Goal: Navigation & Orientation: Find specific page/section

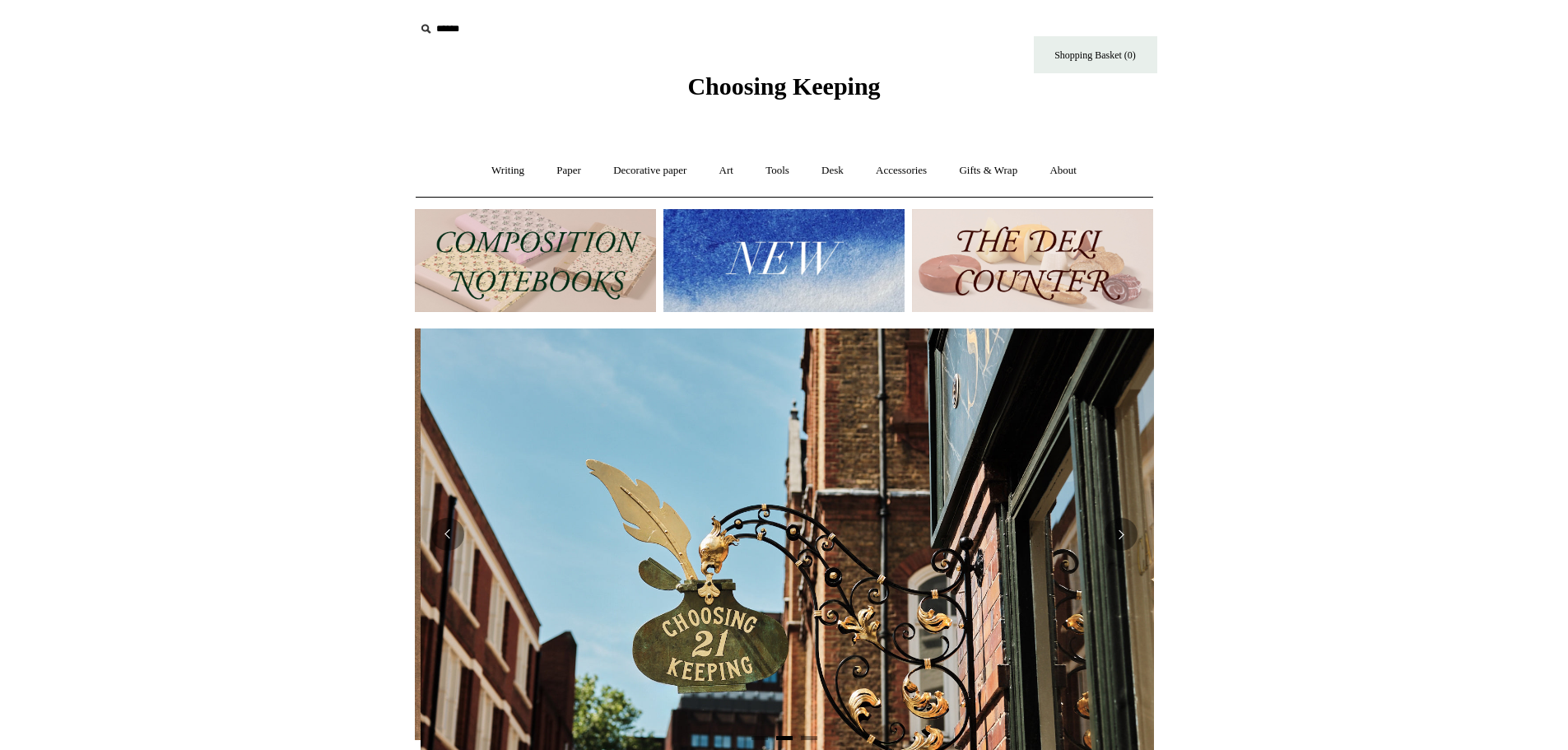
scroll to position [0, 739]
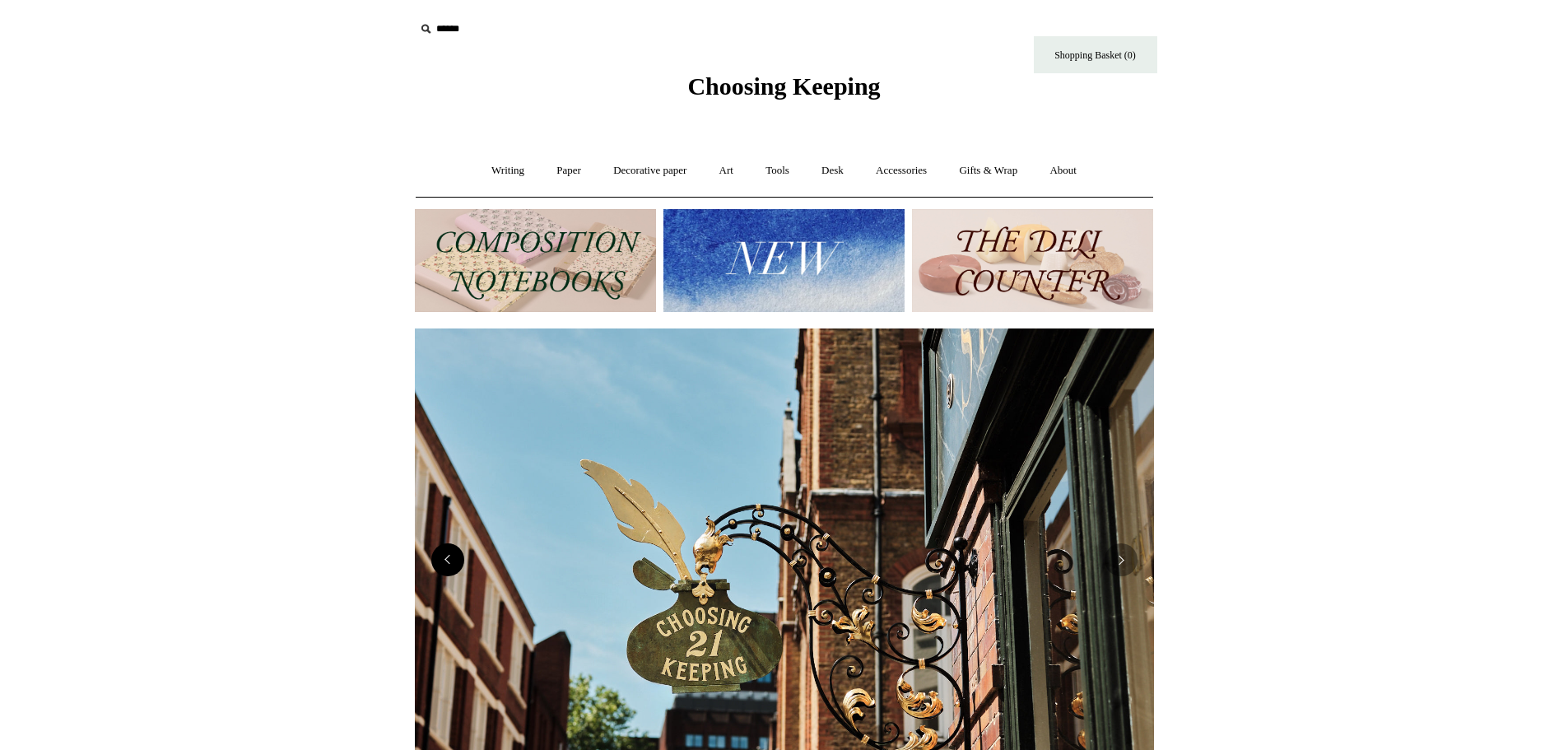
click at [442, 563] on button "Previous" at bounding box center [447, 559] width 33 height 33
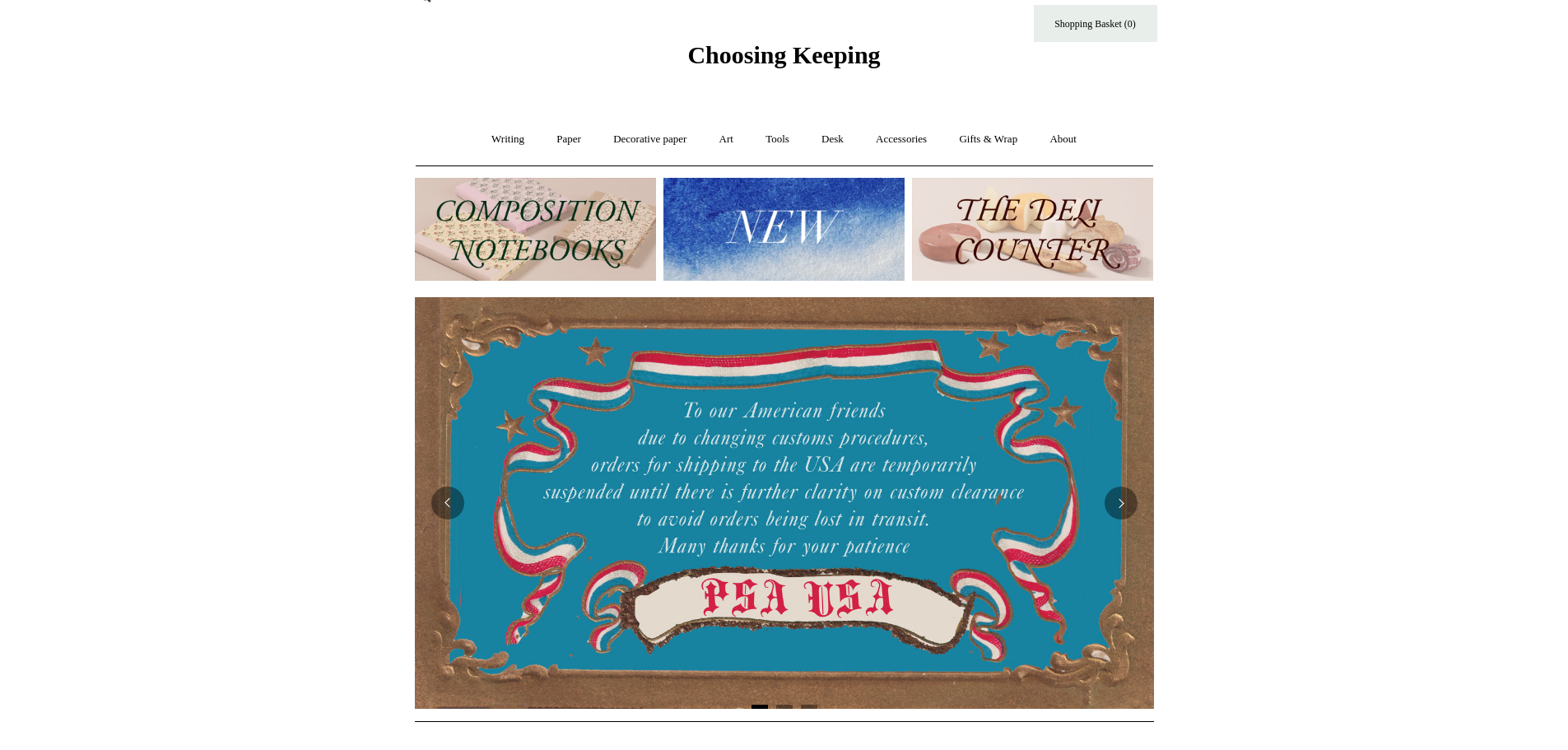
scroll to position [83, 0]
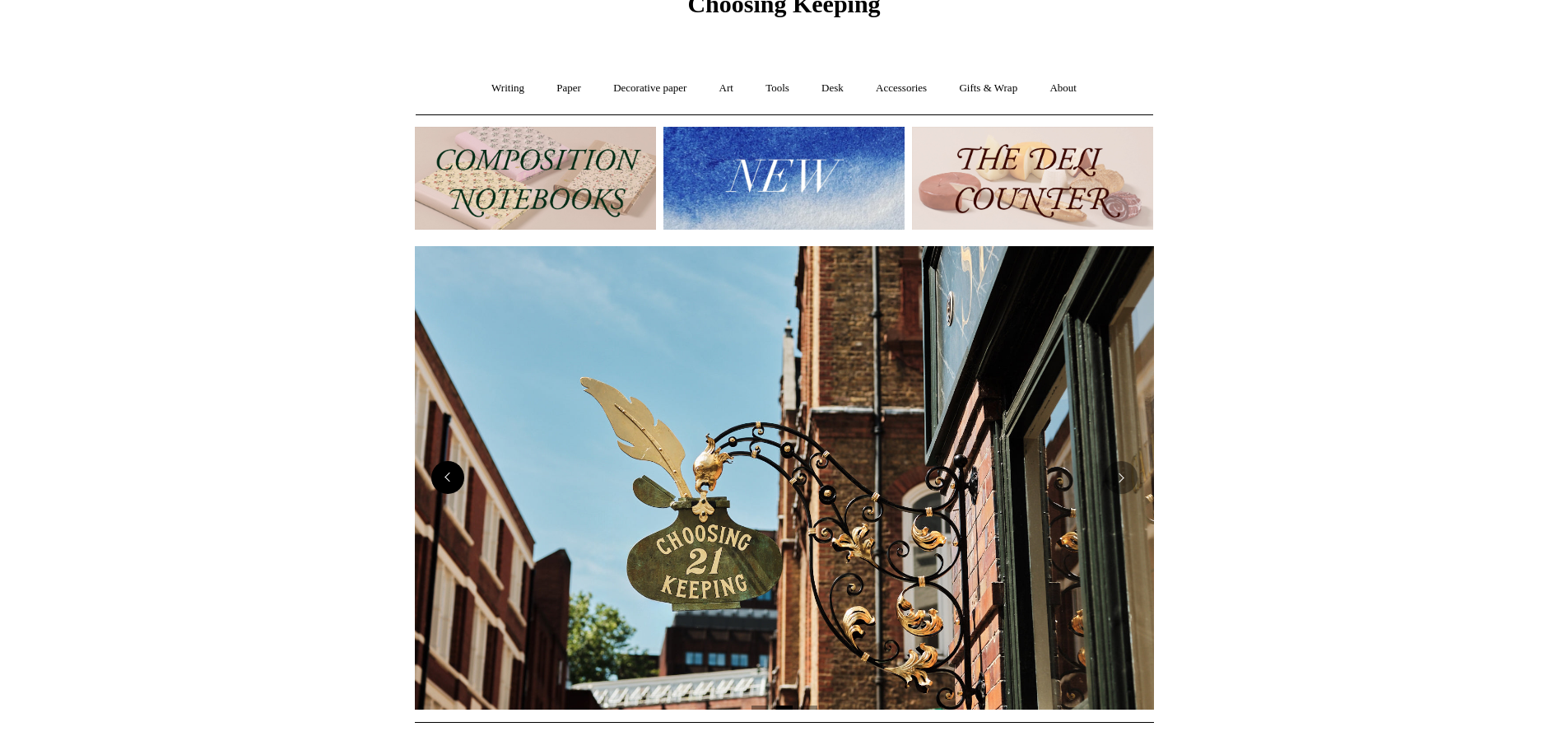
click at [455, 480] on button "Previous" at bounding box center [447, 477] width 33 height 33
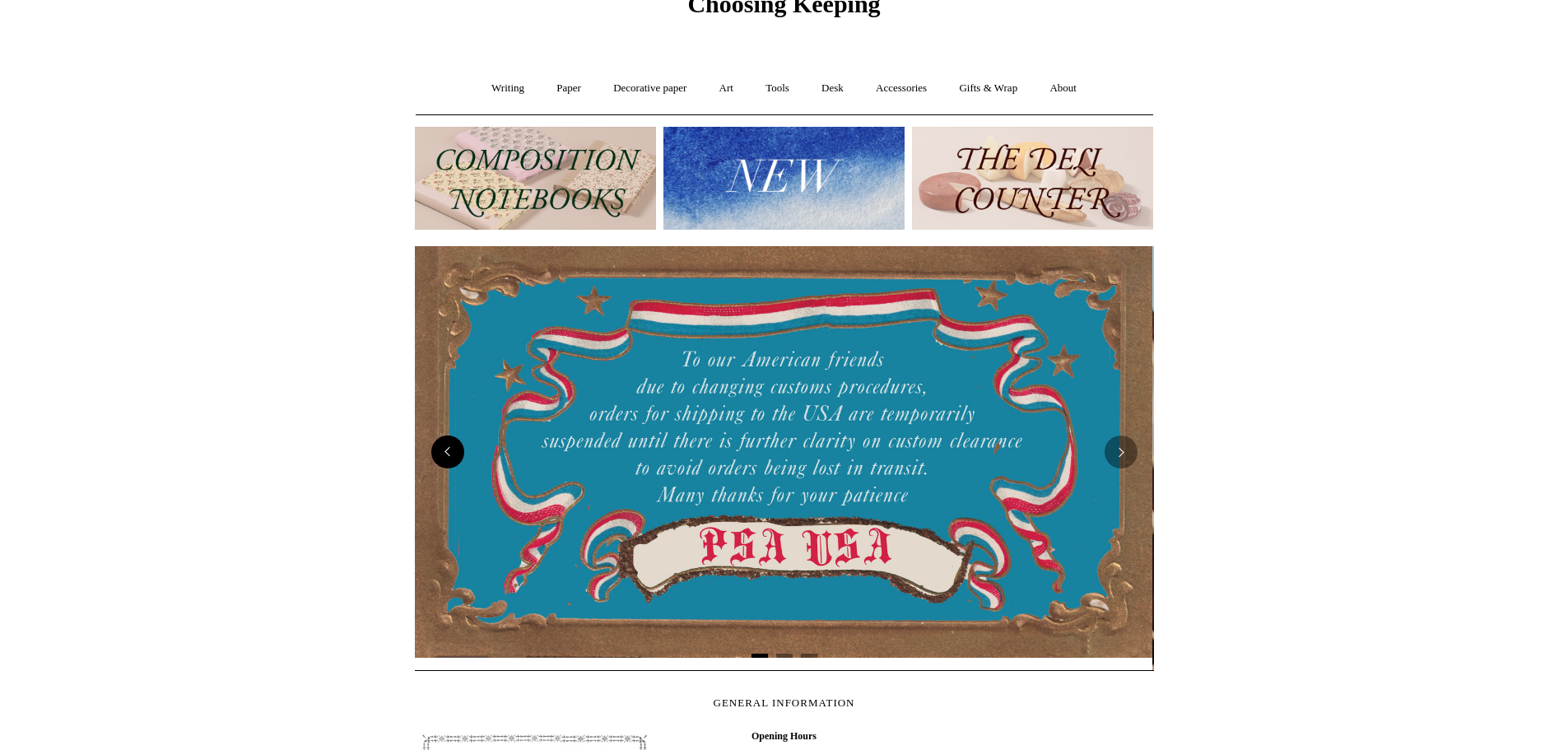
scroll to position [0, 0]
drag, startPoint x: 826, startPoint y: 490, endPoint x: 989, endPoint y: 490, distance: 163.0
click at [989, 490] on div at bounding box center [784, 452] width 739 height 412
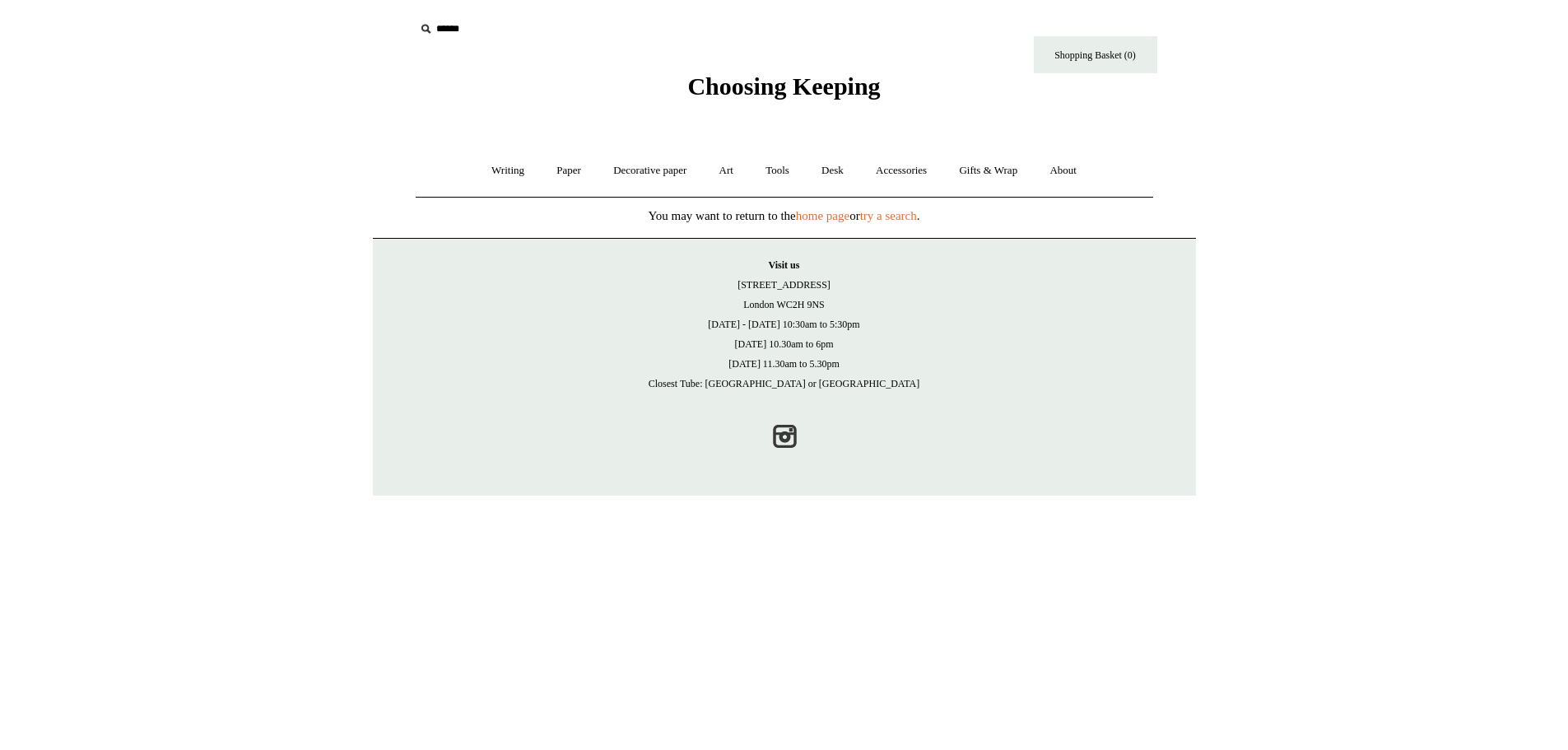
click at [767, 78] on span "Choosing Keeping" at bounding box center [783, 86] width 192 height 27
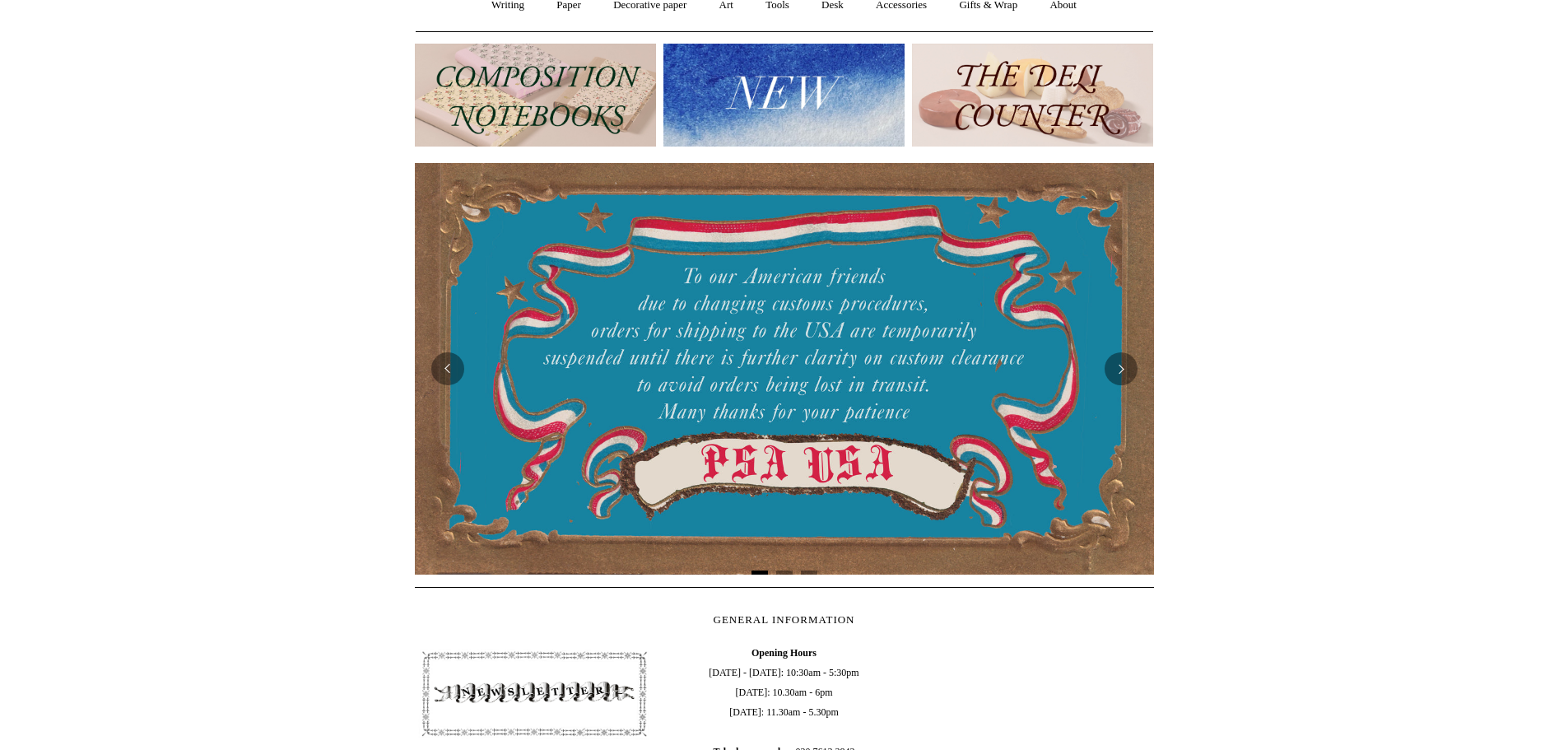
scroll to position [164, 0]
click at [802, 375] on div at bounding box center [784, 369] width 739 height 412
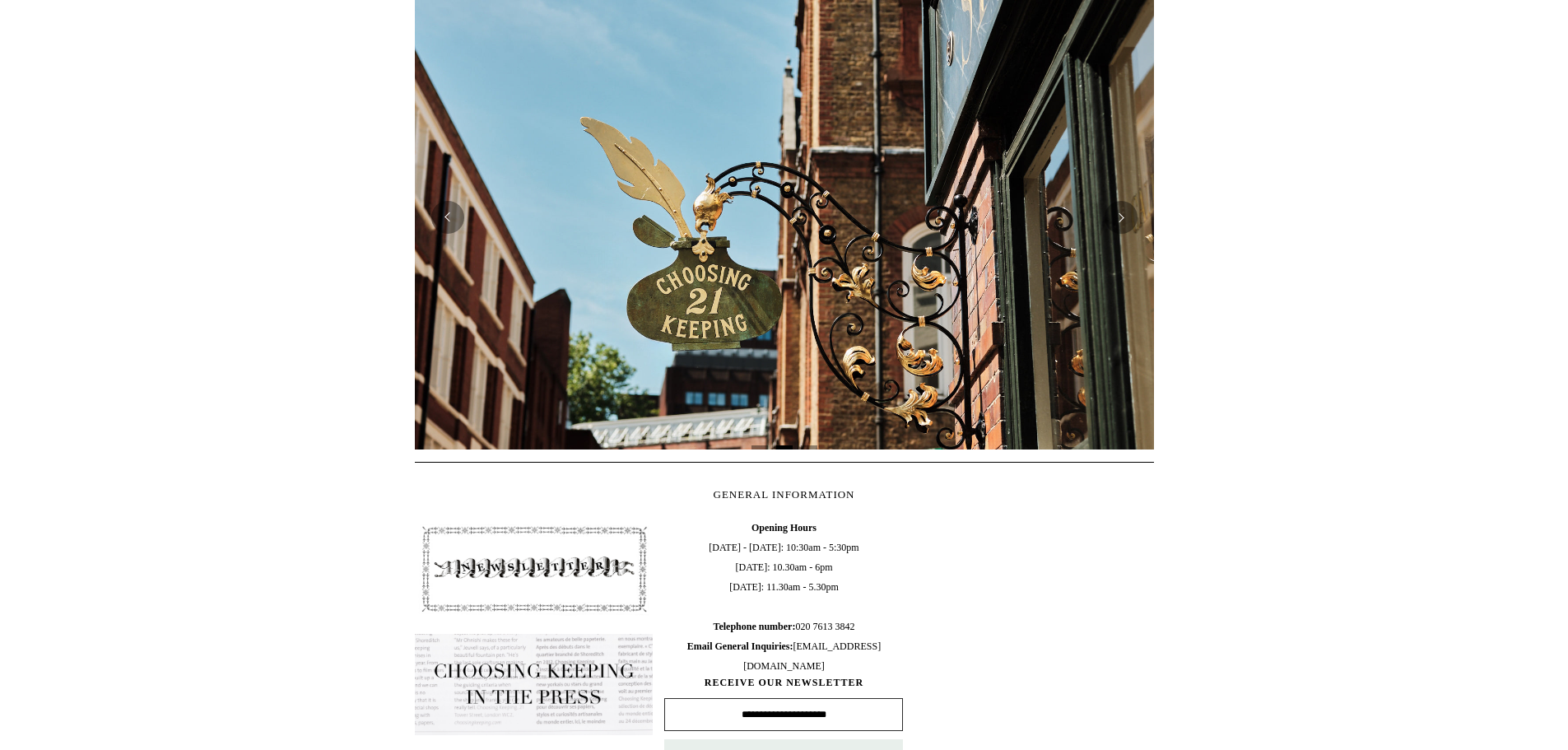
scroll to position [247, 0]
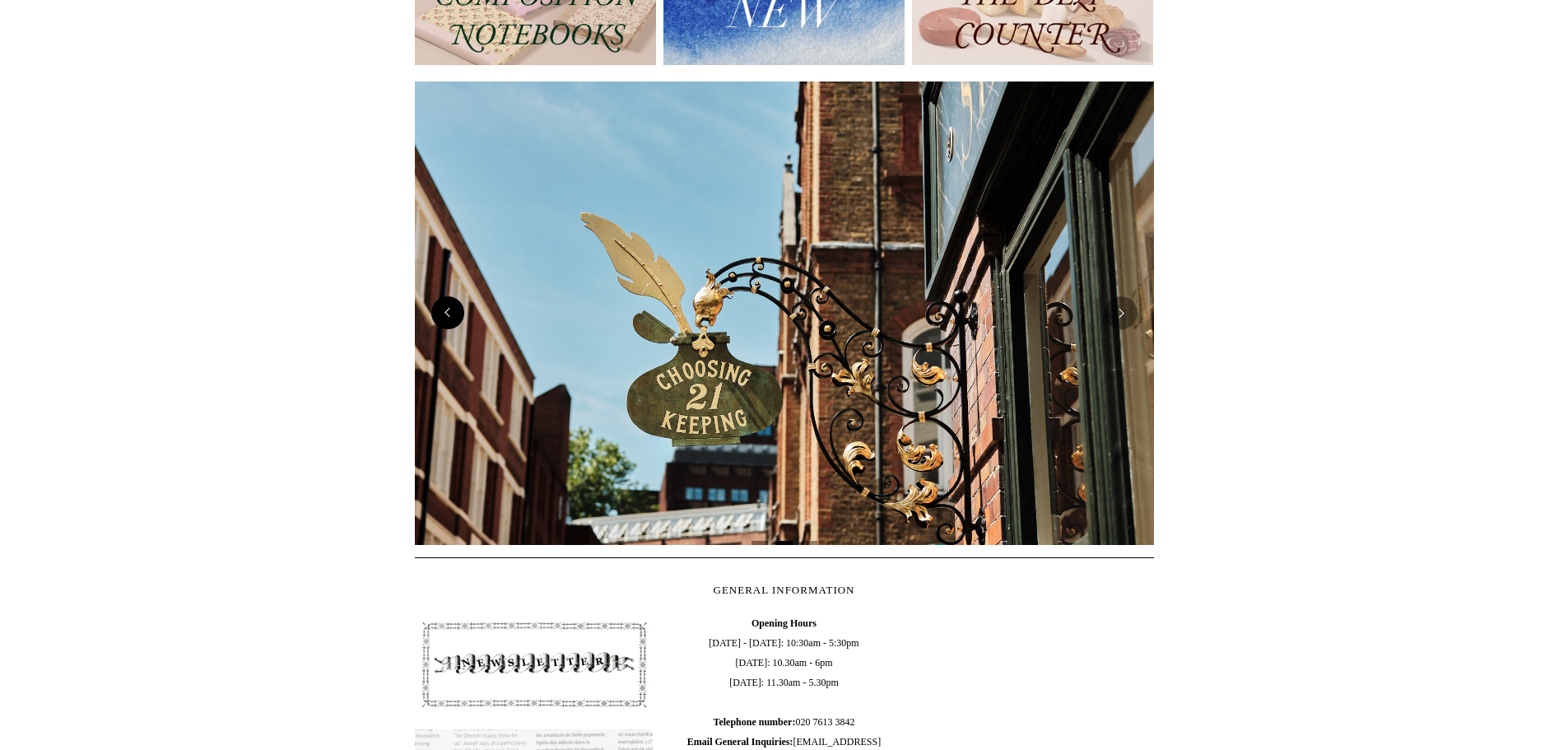
click at [446, 311] on button "Previous" at bounding box center [447, 312] width 33 height 33
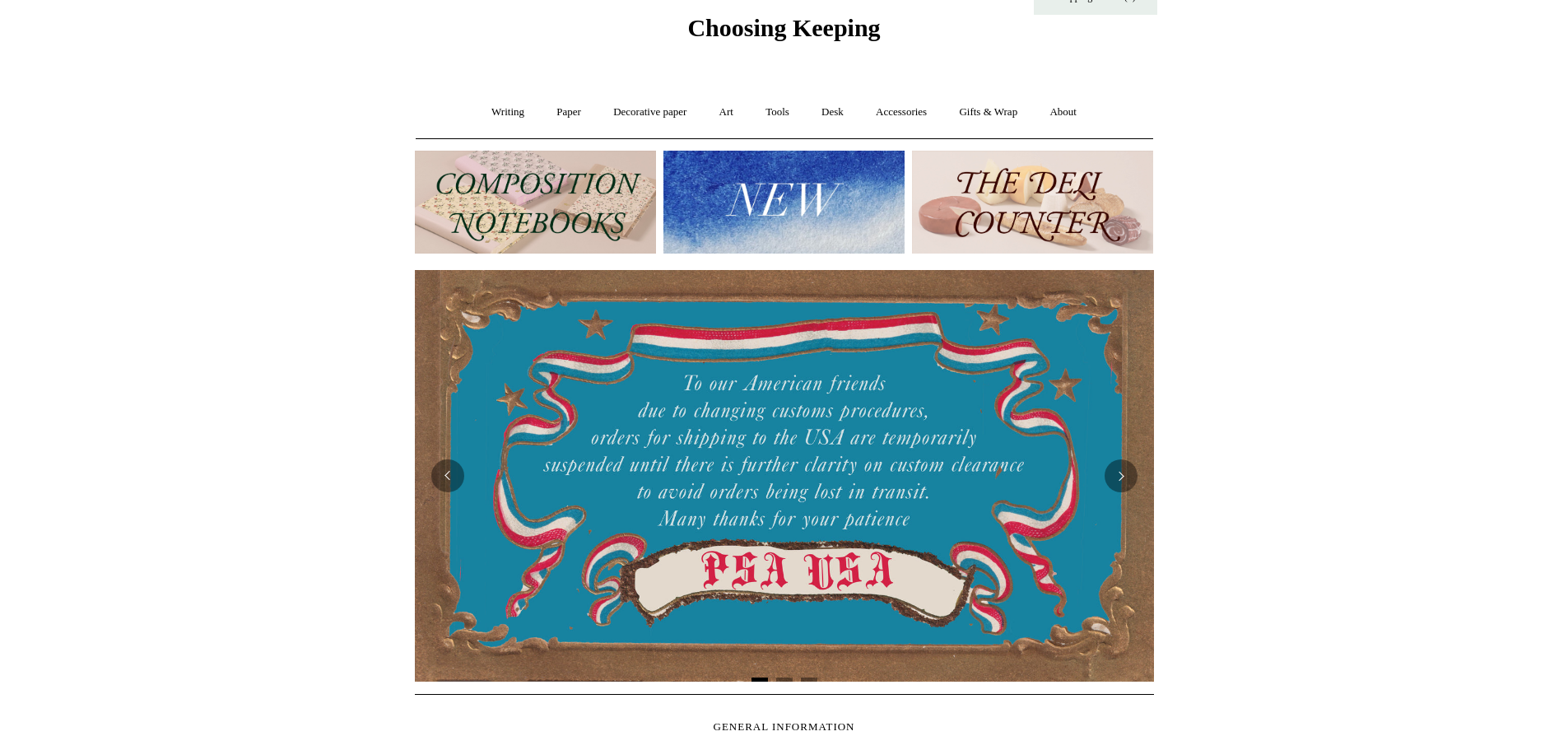
scroll to position [0, 0]
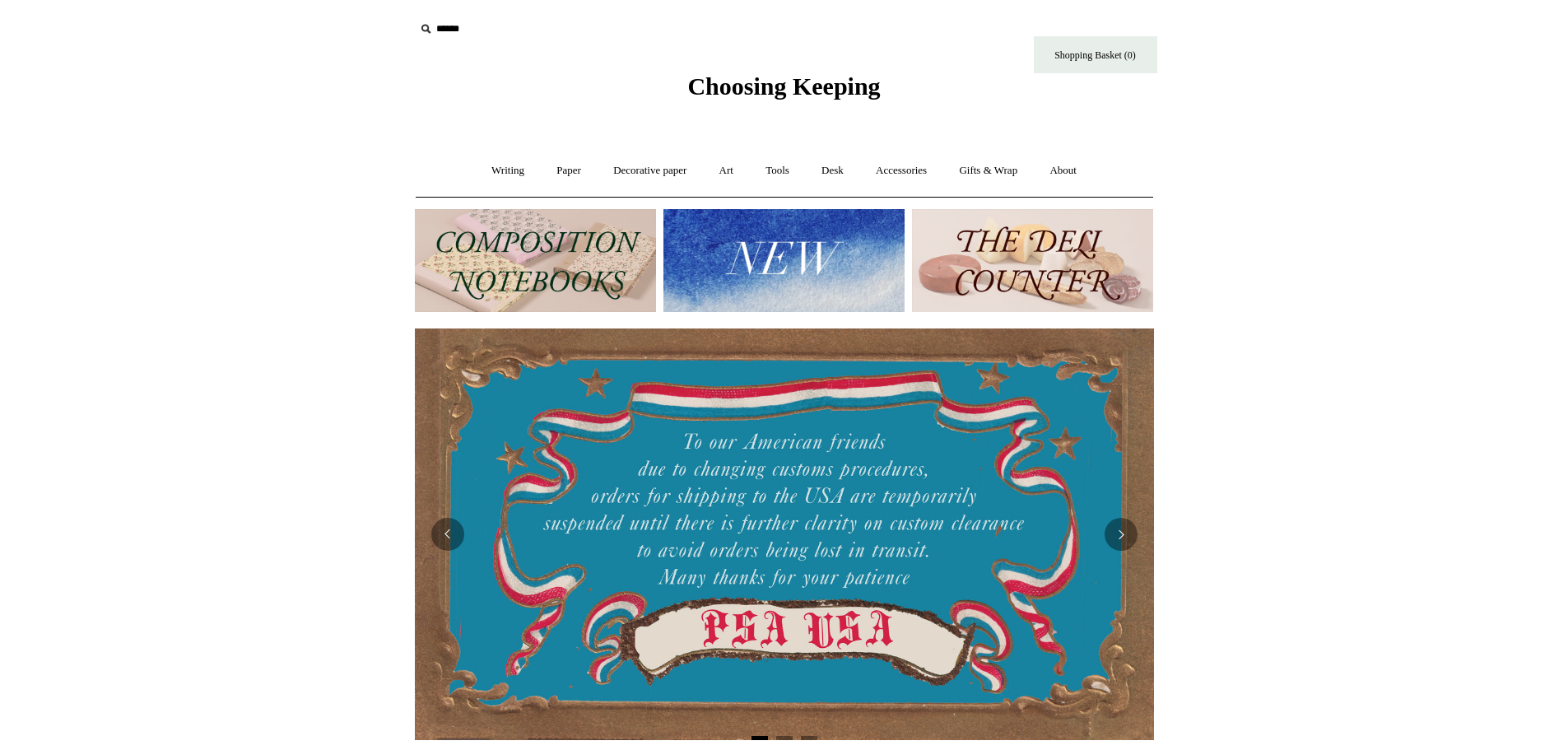
click at [547, 241] on img at bounding box center [534, 260] width 241 height 103
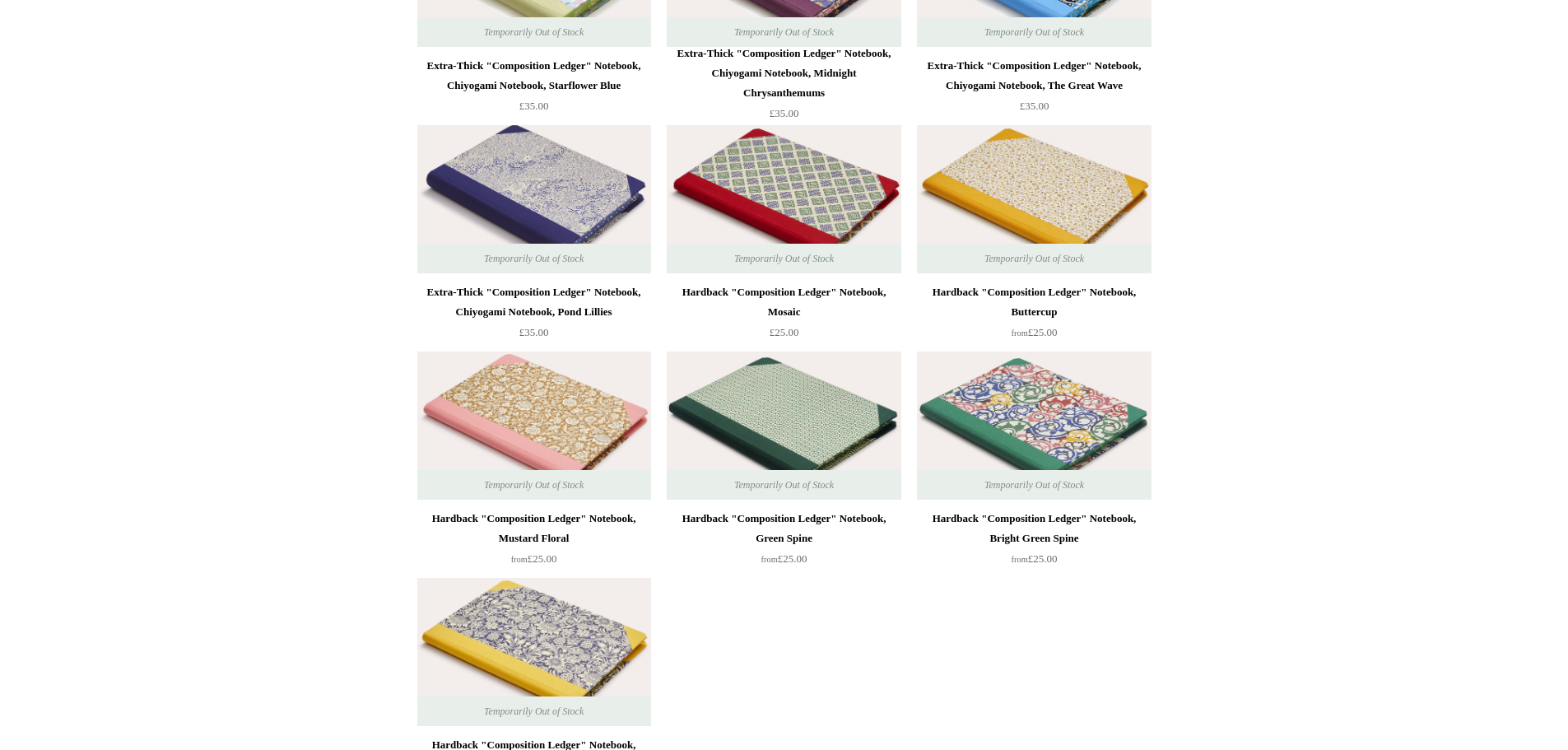
scroll to position [4527, 0]
